Goal: Information Seeking & Learning: Learn about a topic

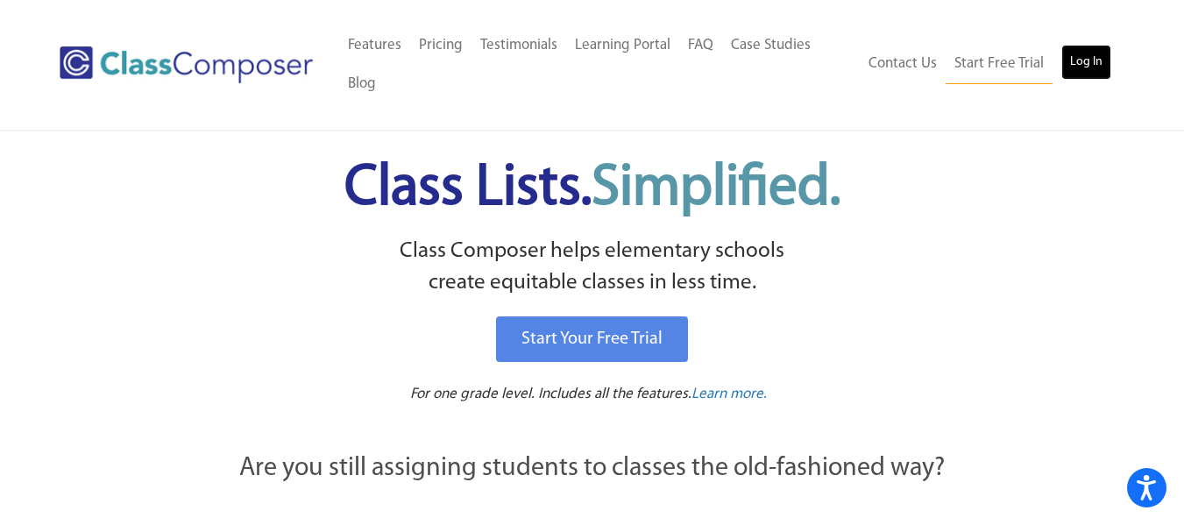
click at [1091, 72] on link "Log In" at bounding box center [1086, 62] width 50 height 35
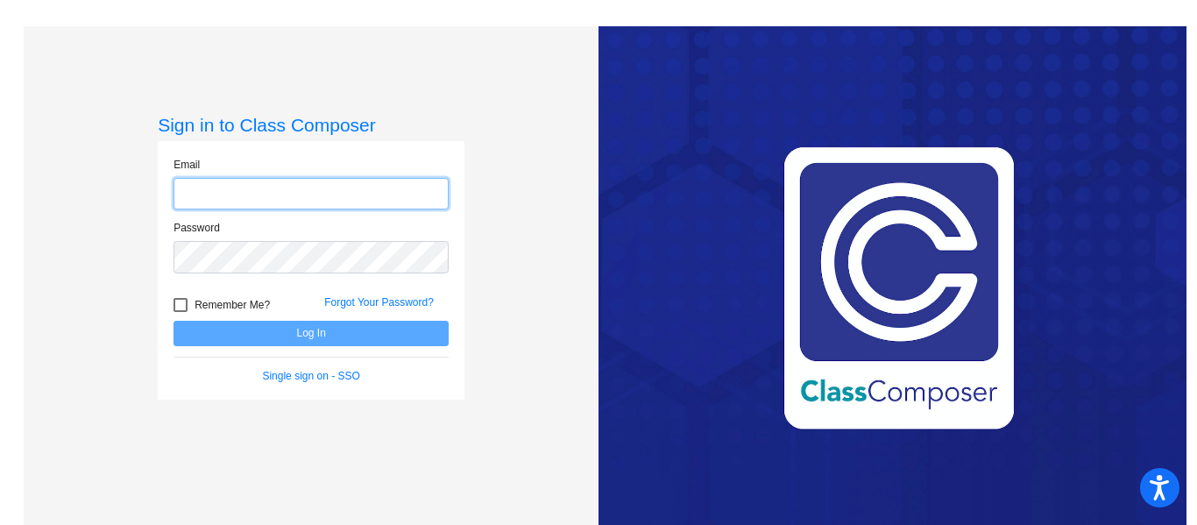
type input "[EMAIL_ADDRESS][DOMAIN_NAME]"
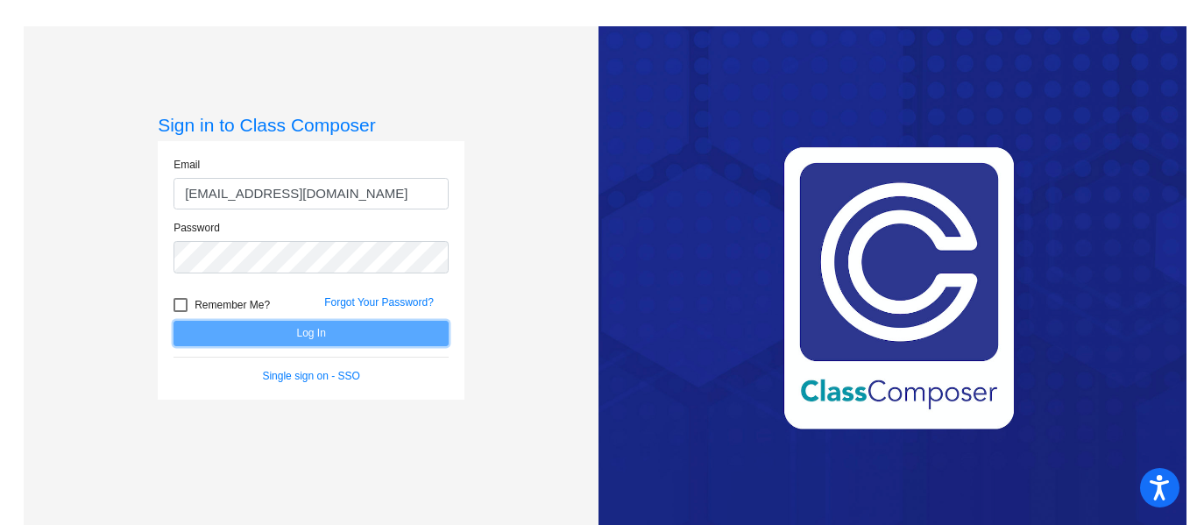
click at [385, 335] on button "Log In" at bounding box center [310, 333] width 275 height 25
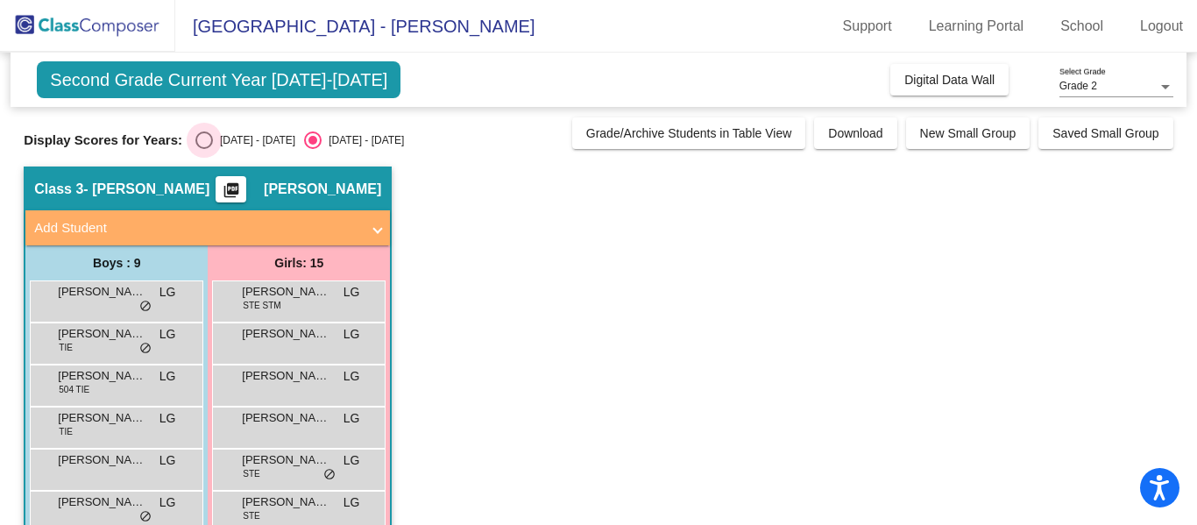
click at [202, 140] on div "Select an option" at bounding box center [204, 140] width 18 height 18
click at [203, 149] on input "[DATE] - [DATE]" at bounding box center [203, 149] width 1 height 1
radio input "true"
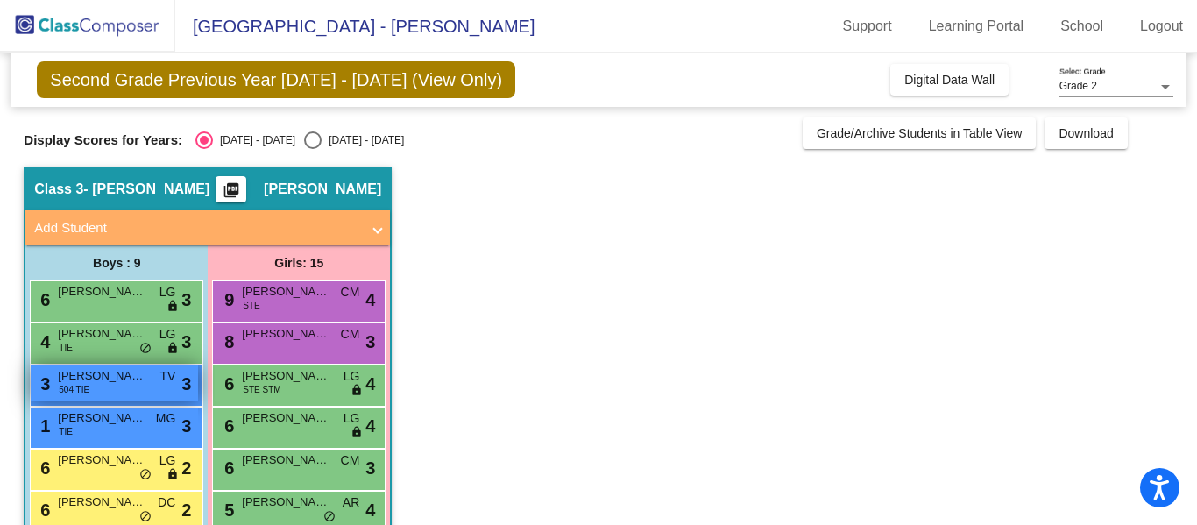
click at [115, 382] on span "[PERSON_NAME]" at bounding box center [102, 376] width 88 height 18
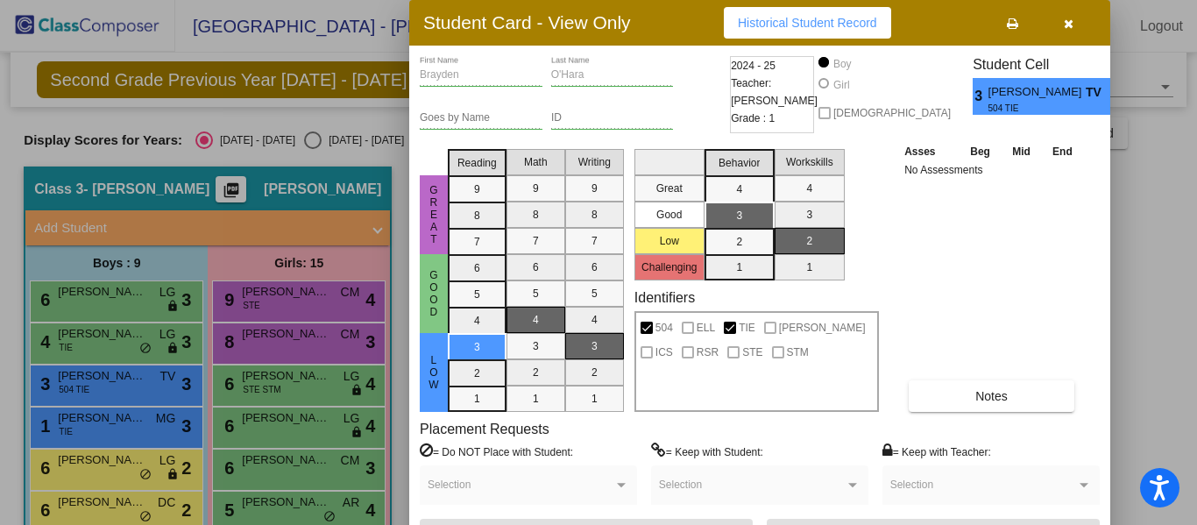
click at [139, 414] on div at bounding box center [598, 262] width 1197 height 525
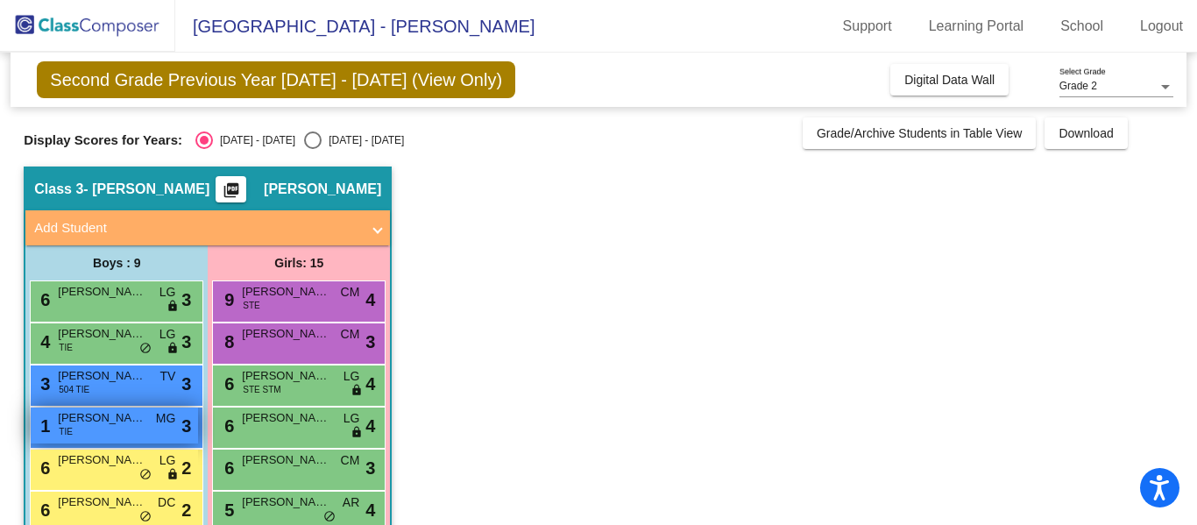
click at [118, 421] on span "Darsell Davis" at bounding box center [102, 418] width 88 height 18
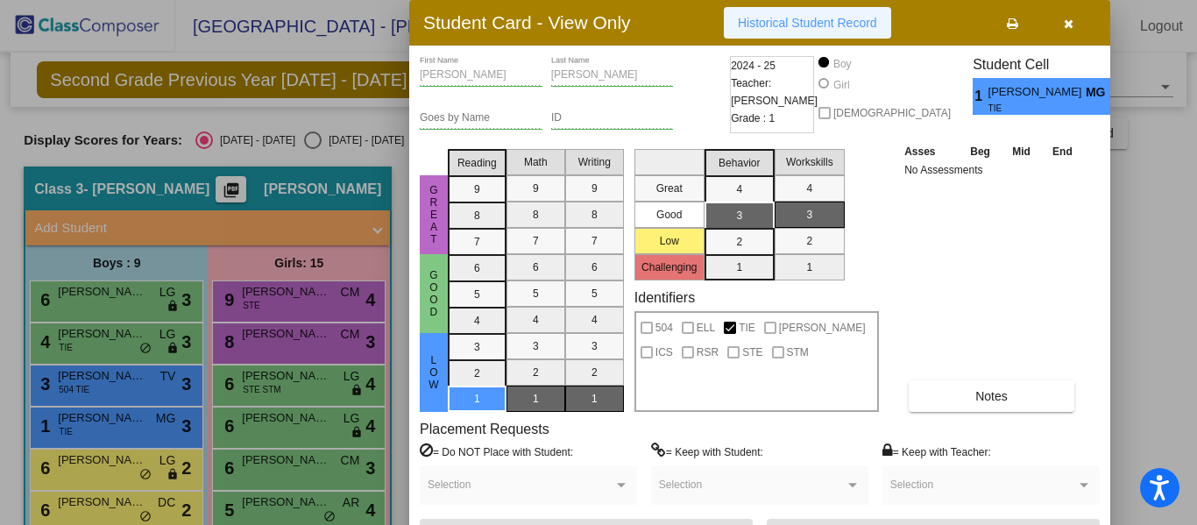
click at [834, 25] on span "Historical Student Record" at bounding box center [807, 23] width 139 height 14
click at [1072, 17] on span "button" at bounding box center [1069, 23] width 10 height 14
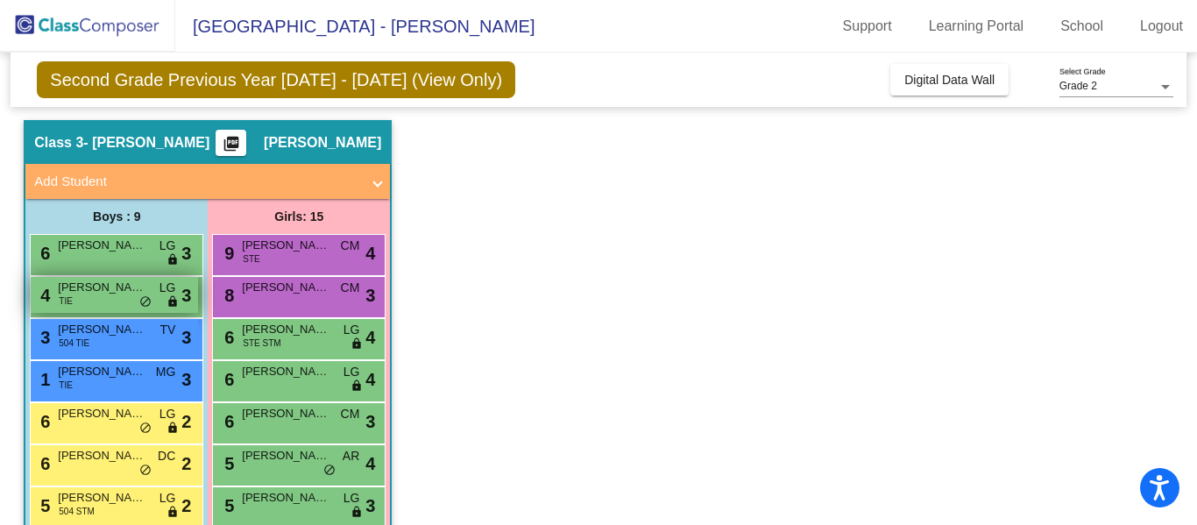
scroll to position [88, 0]
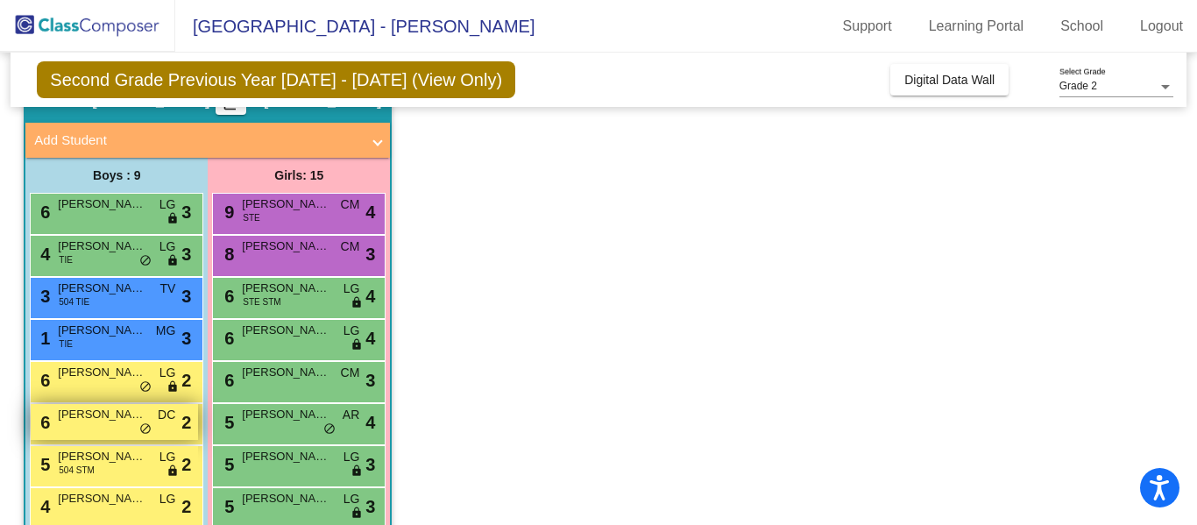
click at [122, 424] on div "6 Harlan Cottrell DC lock do_not_disturb_alt 2" at bounding box center [114, 422] width 167 height 36
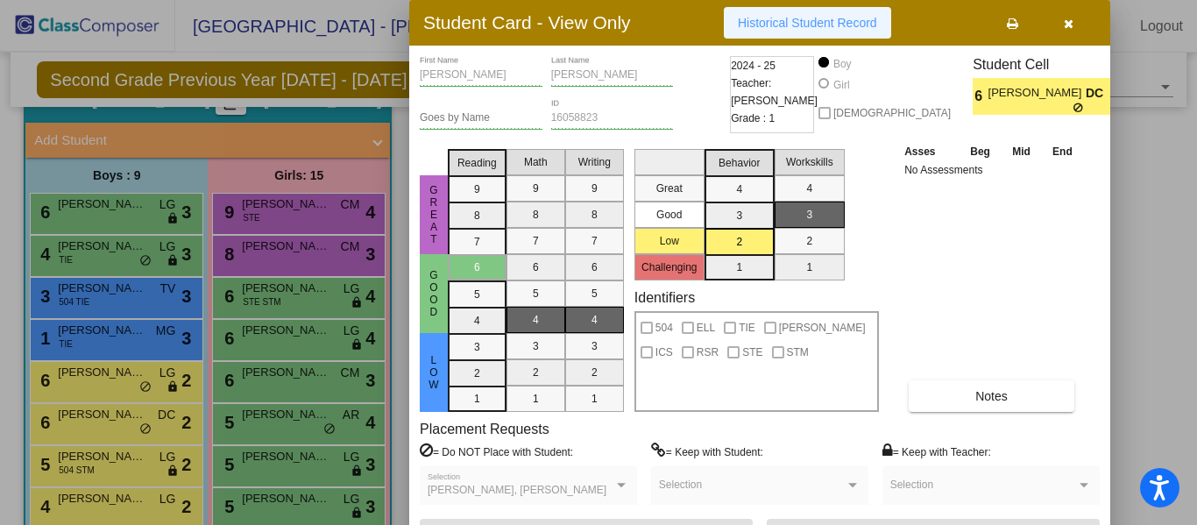
click at [830, 25] on span "Historical Student Record" at bounding box center [807, 23] width 139 height 14
click at [1065, 31] on button "button" at bounding box center [1068, 23] width 56 height 32
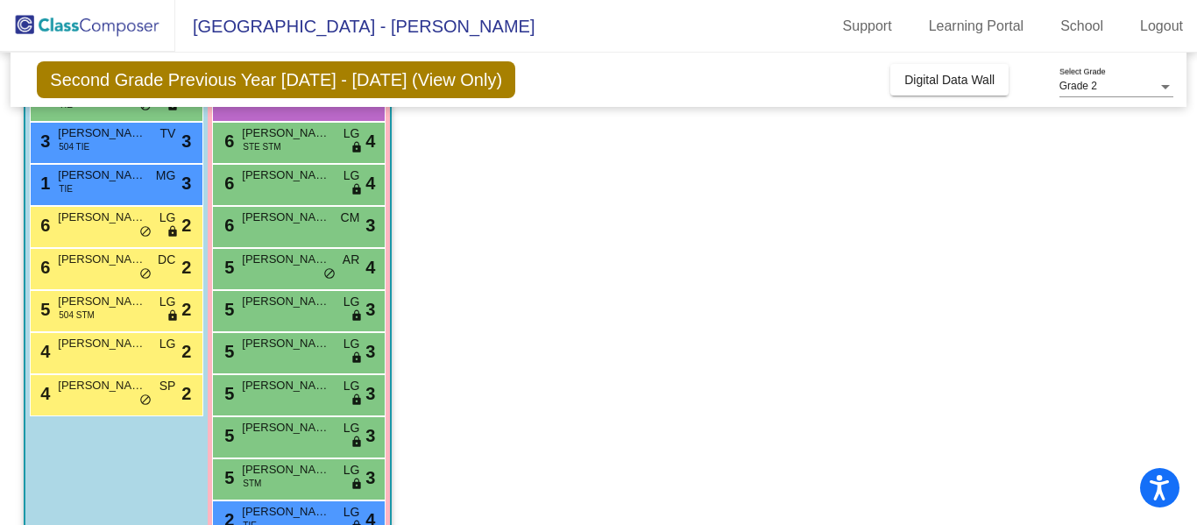
scroll to position [263, 0]
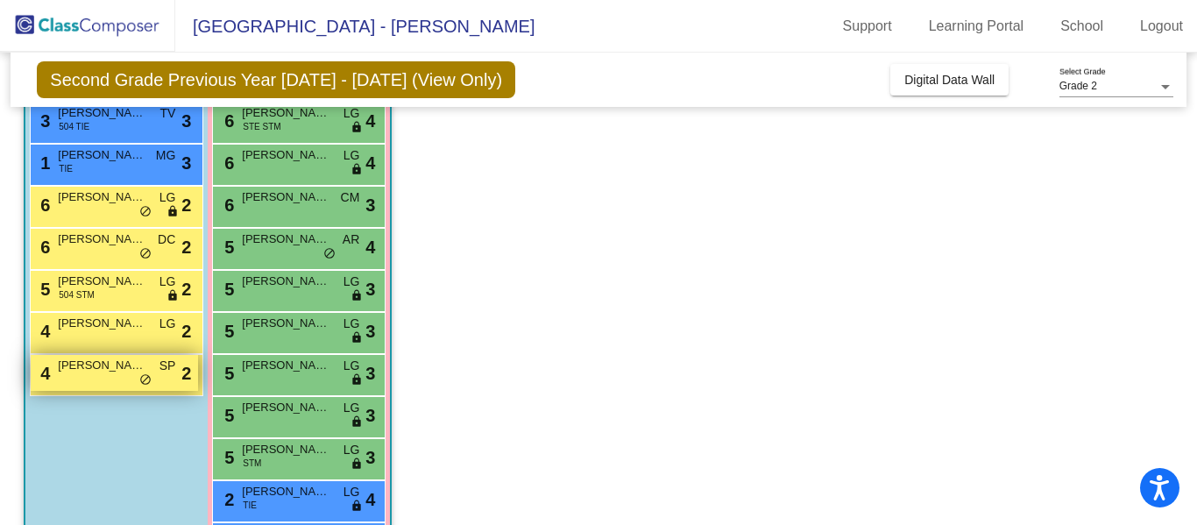
click at [84, 369] on span "Kane Carchio" at bounding box center [102, 366] width 88 height 18
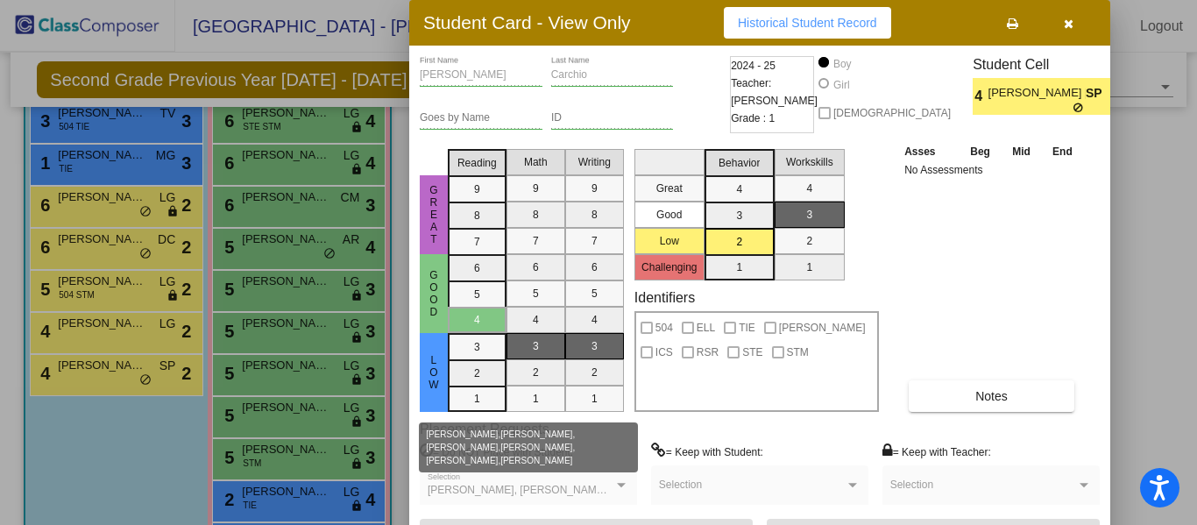
click at [624, 484] on div at bounding box center [621, 485] width 9 height 4
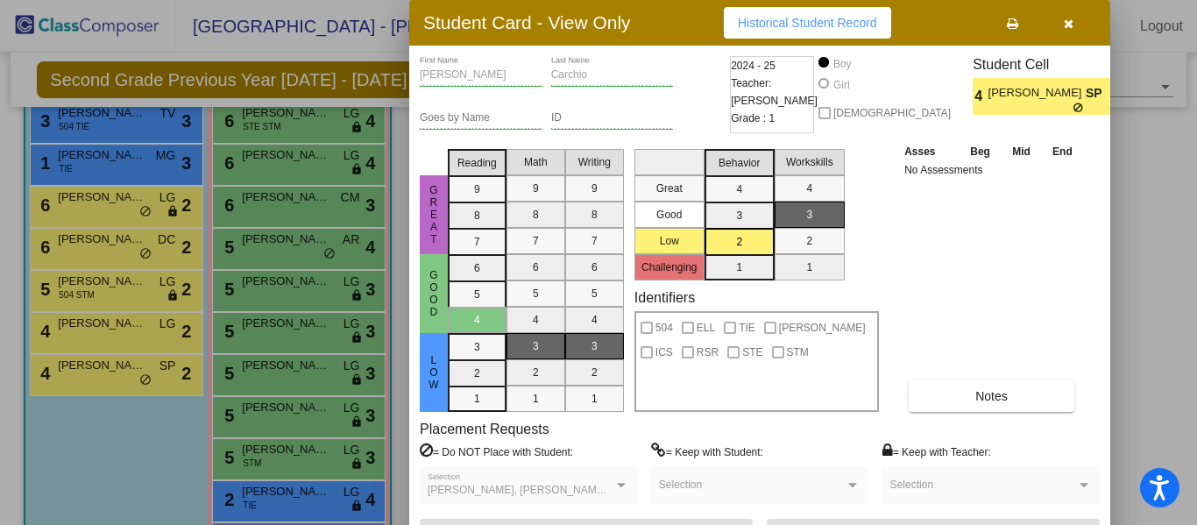
click at [804, 25] on span "Historical Student Record" at bounding box center [807, 23] width 139 height 14
click at [1064, 25] on icon "button" at bounding box center [1069, 24] width 10 height 12
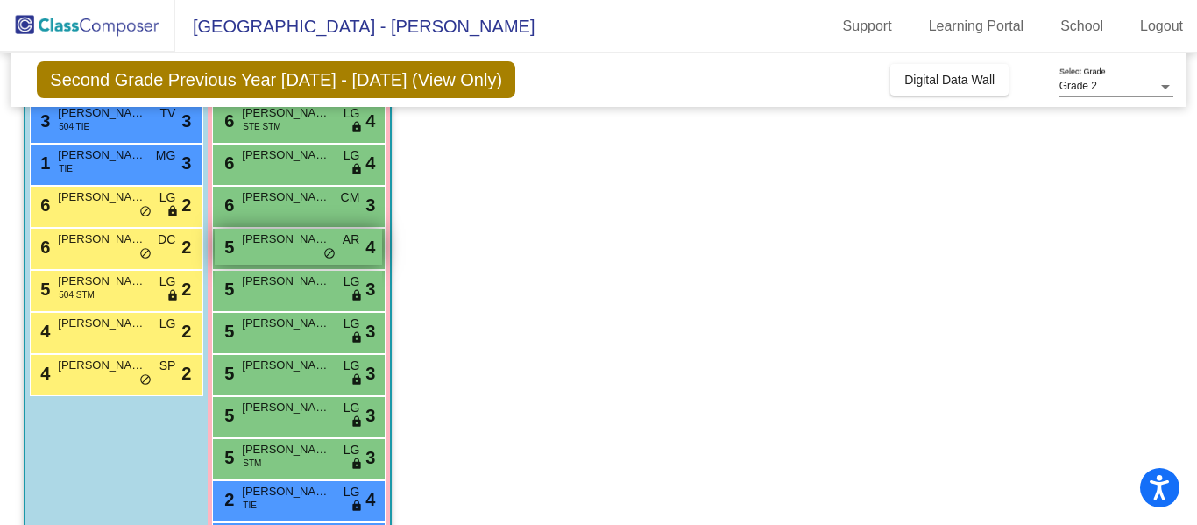
click at [293, 244] on span "Olivia Worthy" at bounding box center [286, 239] width 88 height 18
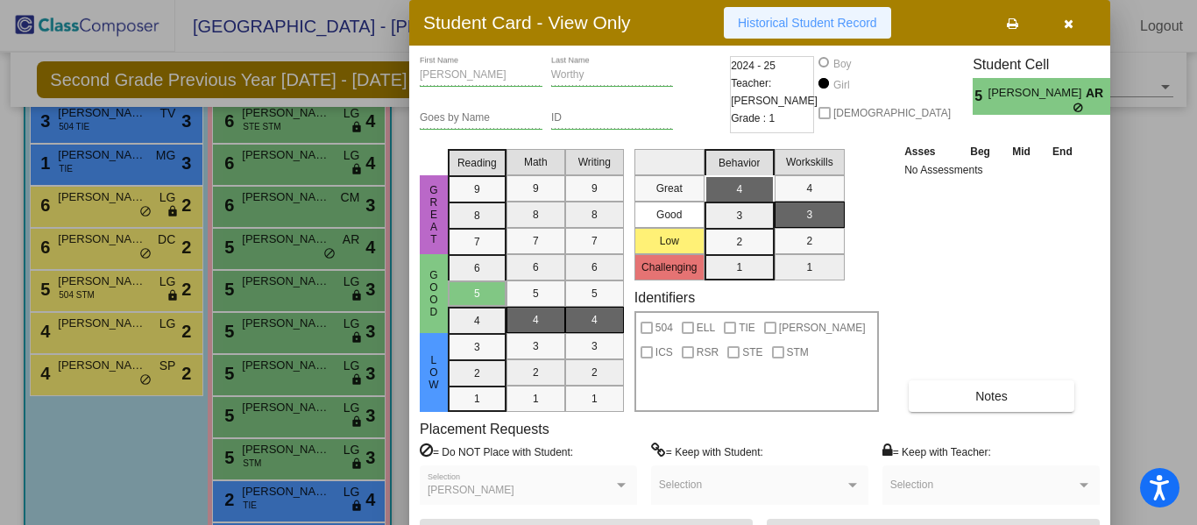
click at [855, 32] on button "Historical Student Record" at bounding box center [807, 23] width 167 height 32
click at [1061, 16] on button "button" at bounding box center [1068, 23] width 56 height 32
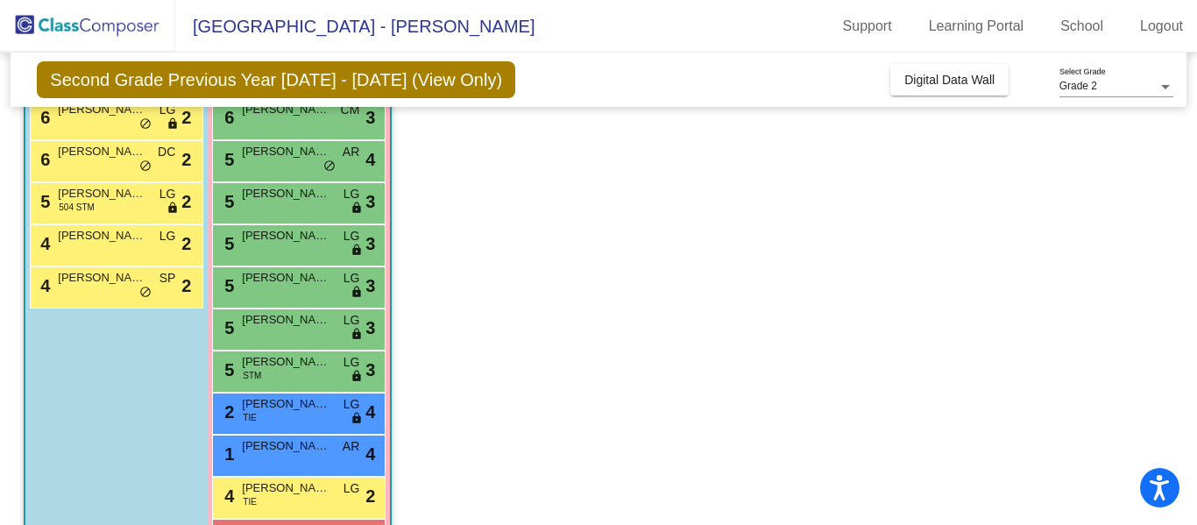
scroll to position [414, 0]
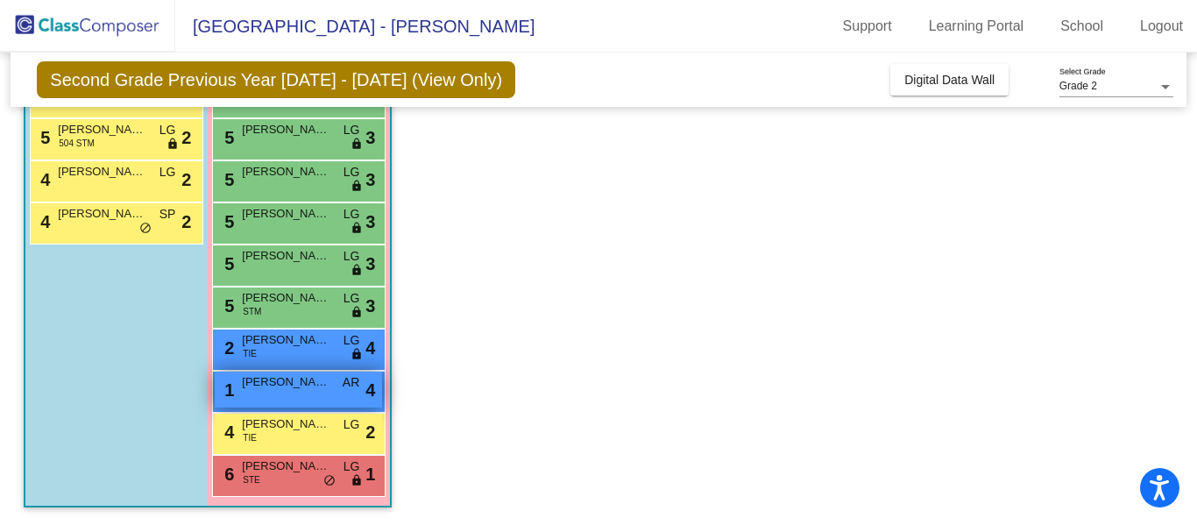
click at [255, 394] on div "1 Charlotte Bell AR lock do_not_disturb_alt 4" at bounding box center [298, 389] width 167 height 36
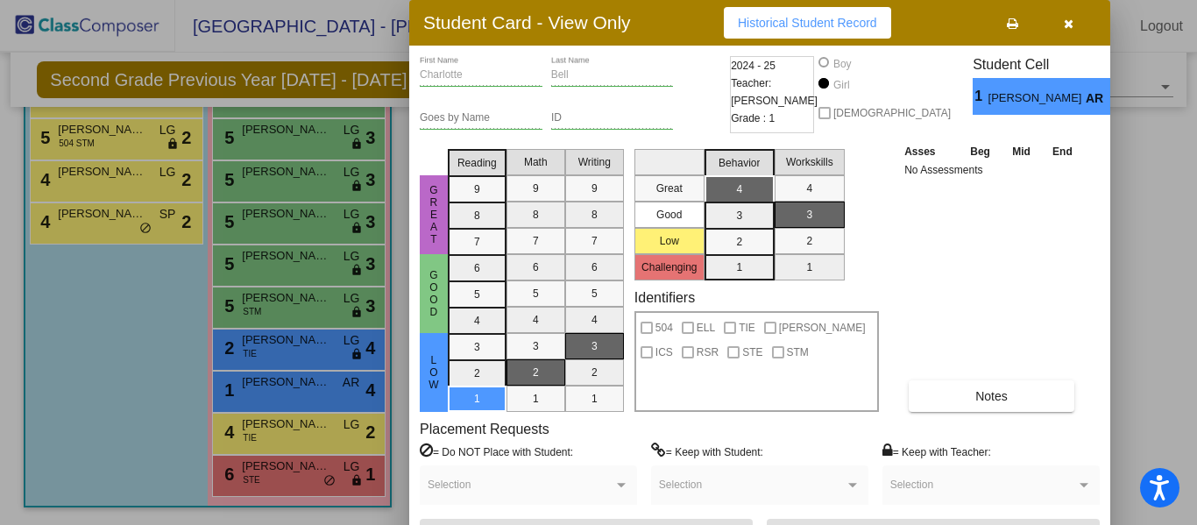
click at [773, 18] on span "Historical Student Record" at bounding box center [807, 23] width 139 height 14
click at [1073, 19] on button "button" at bounding box center [1068, 23] width 56 height 32
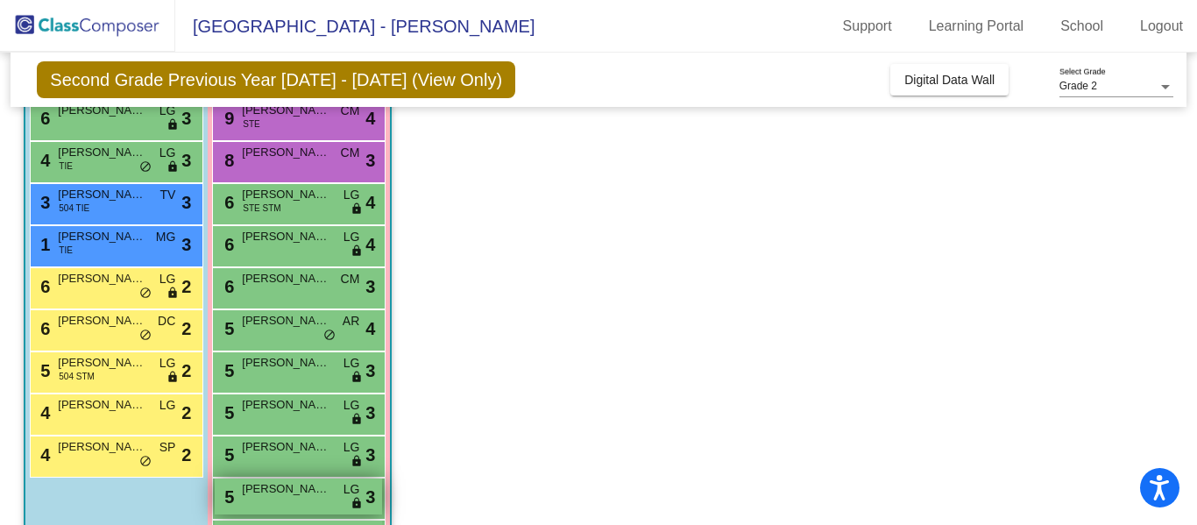
scroll to position [152, 0]
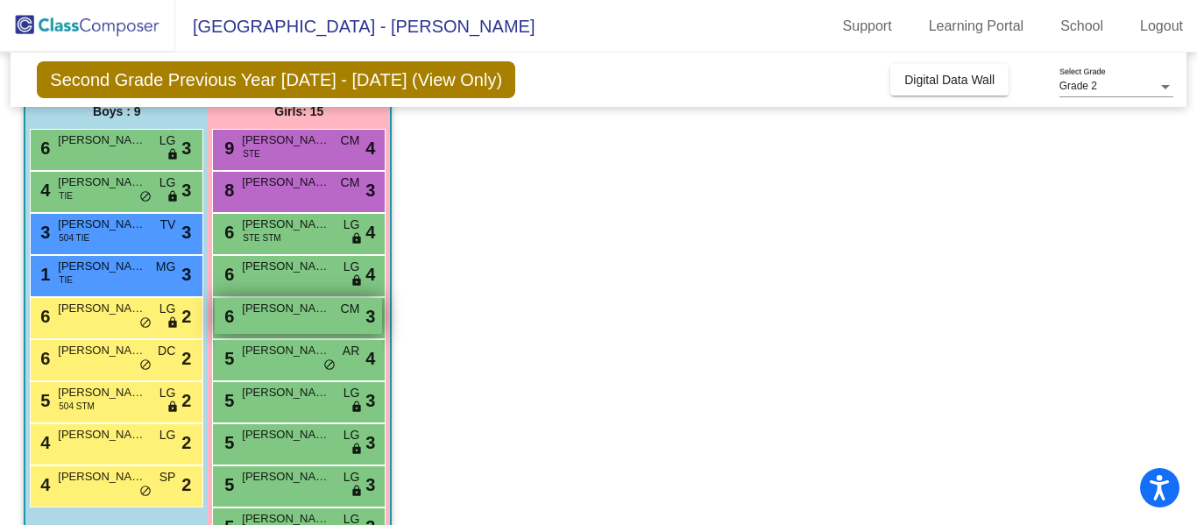
click at [295, 322] on div "6 Peyton Bartling CM lock do_not_disturb_alt 3" at bounding box center [298, 316] width 167 height 36
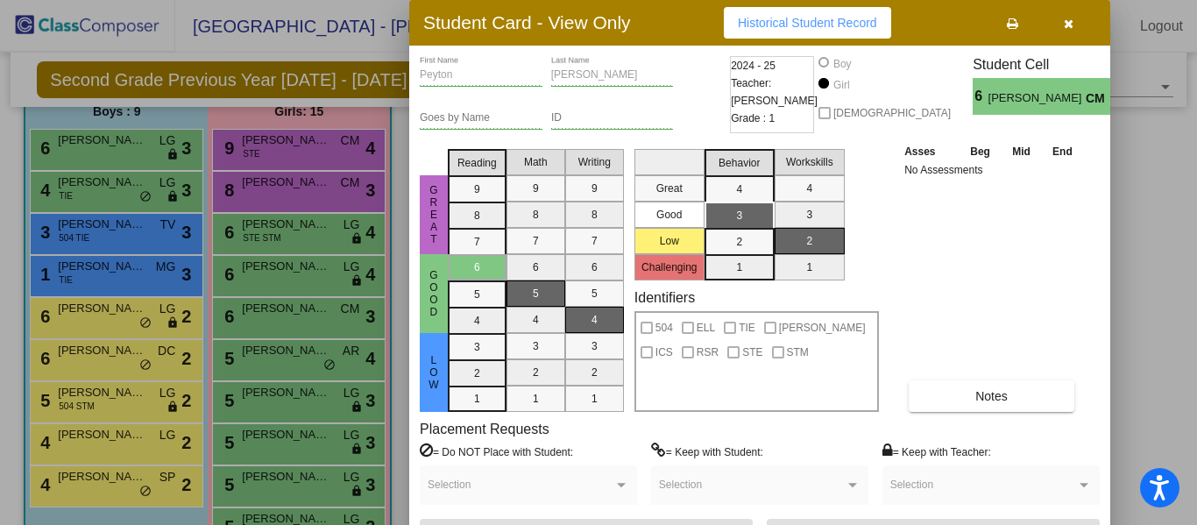
click at [835, 30] on button "Historical Student Record" at bounding box center [807, 23] width 167 height 32
click at [1068, 17] on span "button" at bounding box center [1069, 23] width 10 height 14
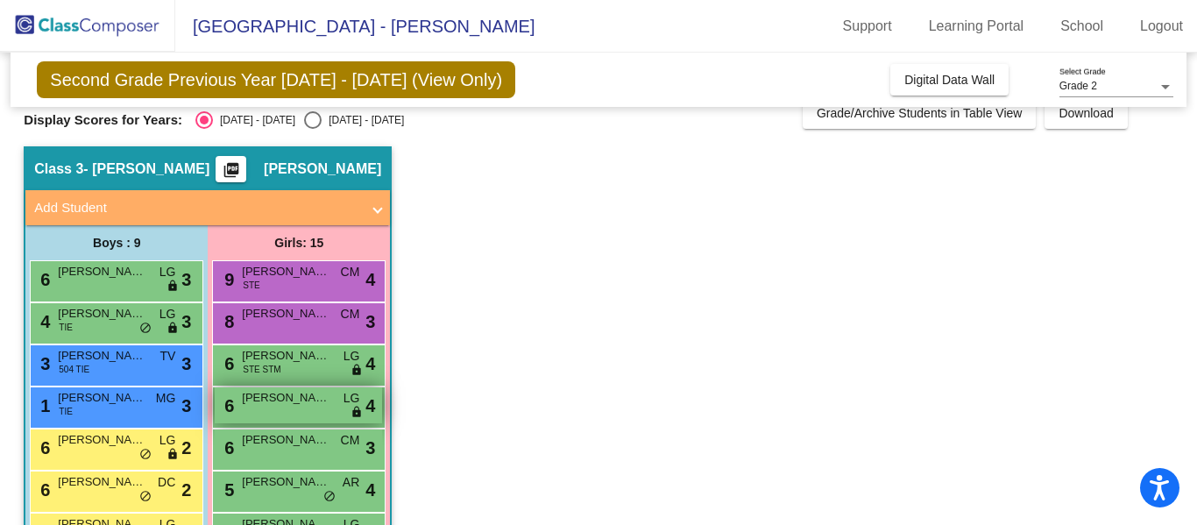
scroll to position [0, 0]
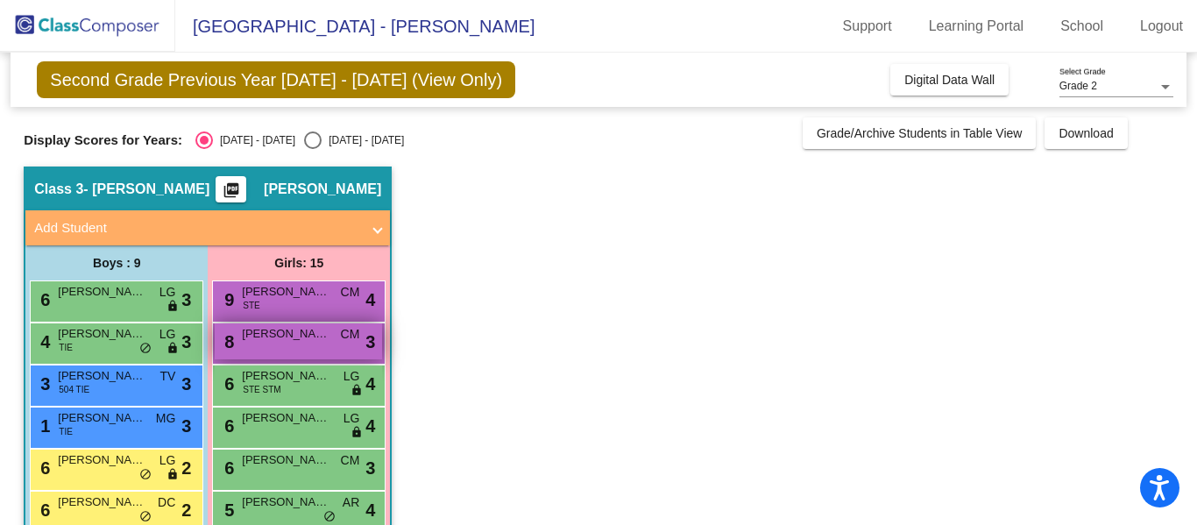
click at [322, 344] on div "8 Camila Aleman CM lock do_not_disturb_alt 3" at bounding box center [298, 341] width 167 height 36
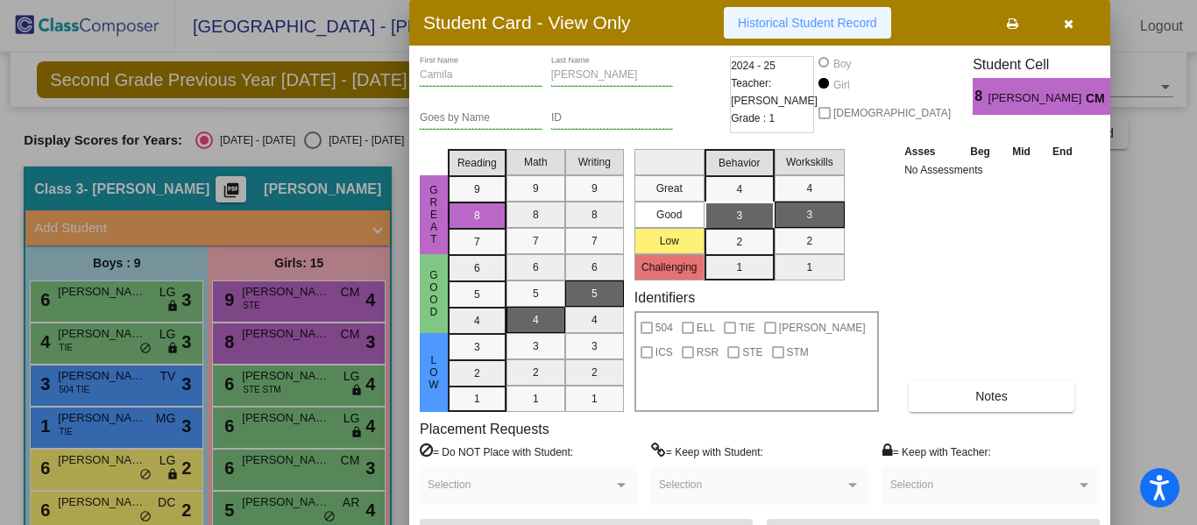
click at [822, 25] on span "Historical Student Record" at bounding box center [807, 23] width 139 height 14
click at [1067, 25] on icon "button" at bounding box center [1069, 24] width 10 height 12
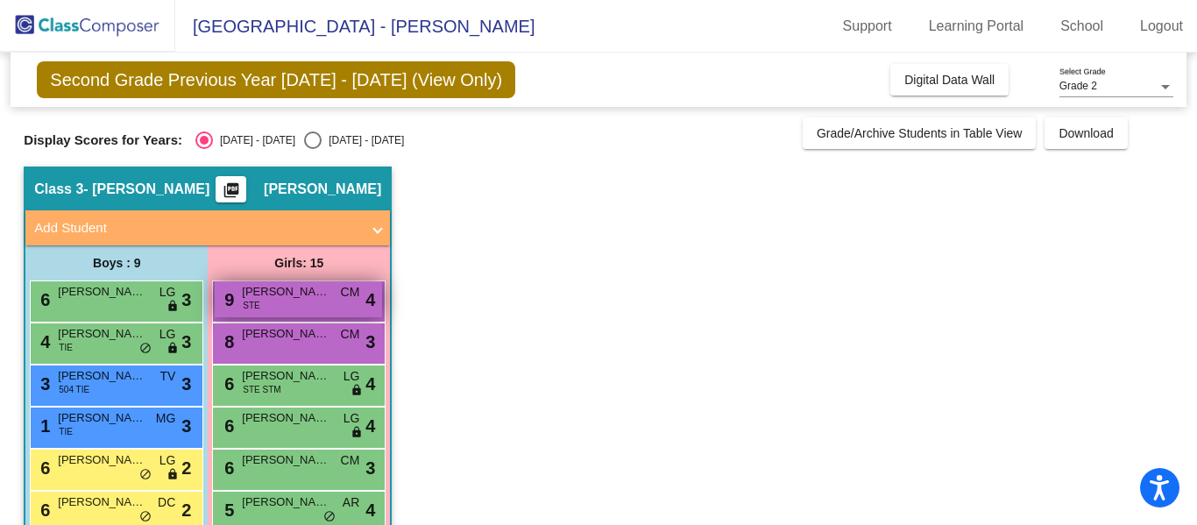
click at [312, 305] on div "9 Genevieve Costello STE CM lock do_not_disturb_alt 4" at bounding box center [298, 299] width 167 height 36
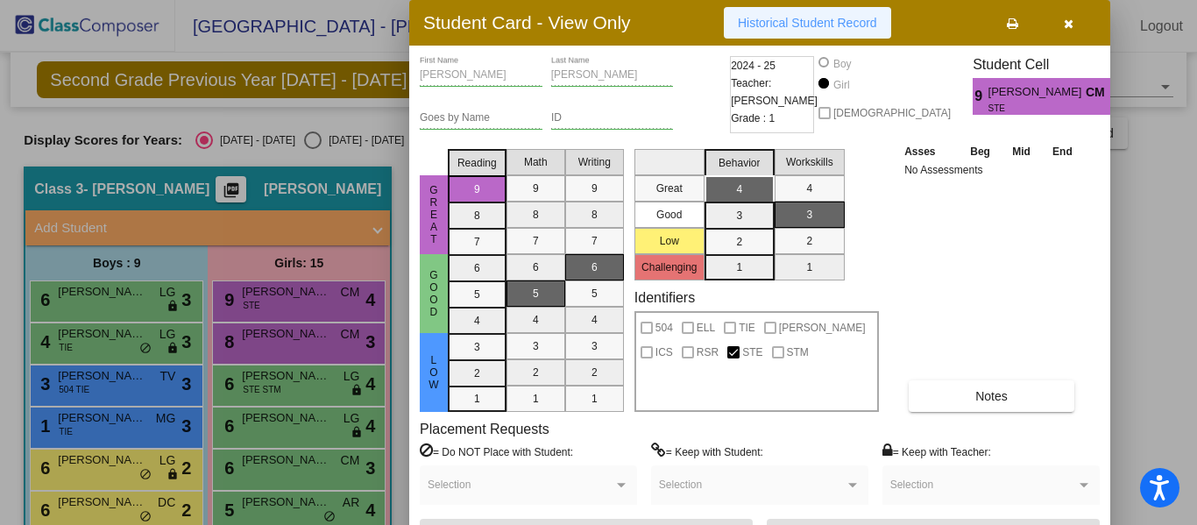
click at [820, 30] on button "Historical Student Record" at bounding box center [807, 23] width 167 height 32
